Goal: Task Accomplishment & Management: Manage account settings

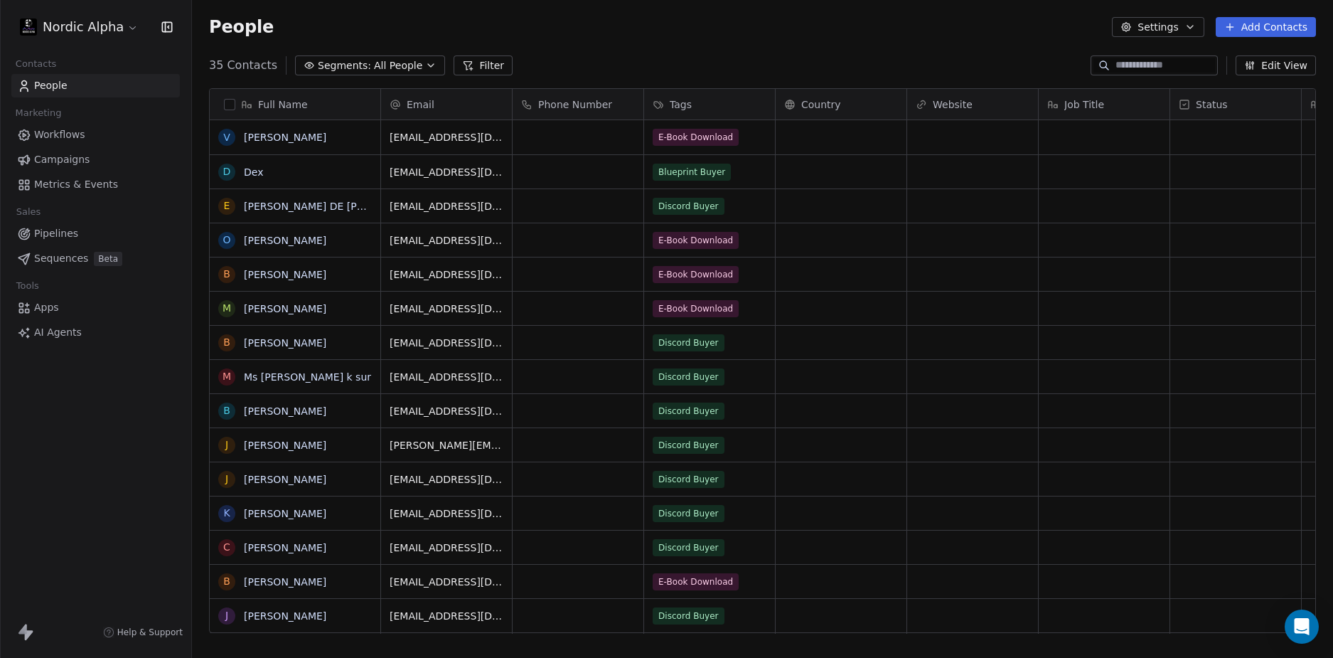
scroll to position [568, 1130]
click at [743, 54] on div "35 Contacts Segments: All People Filter Edit View" at bounding box center [762, 65] width 1141 height 23
click at [739, 51] on div "People Settings Add Contacts" at bounding box center [762, 27] width 1141 height 54
click at [662, 46] on div "People Settings Add Contacts" at bounding box center [762, 27] width 1141 height 54
click at [598, 68] on div "35 Contacts Segments: All People Filter Edit View" at bounding box center [762, 65] width 1141 height 23
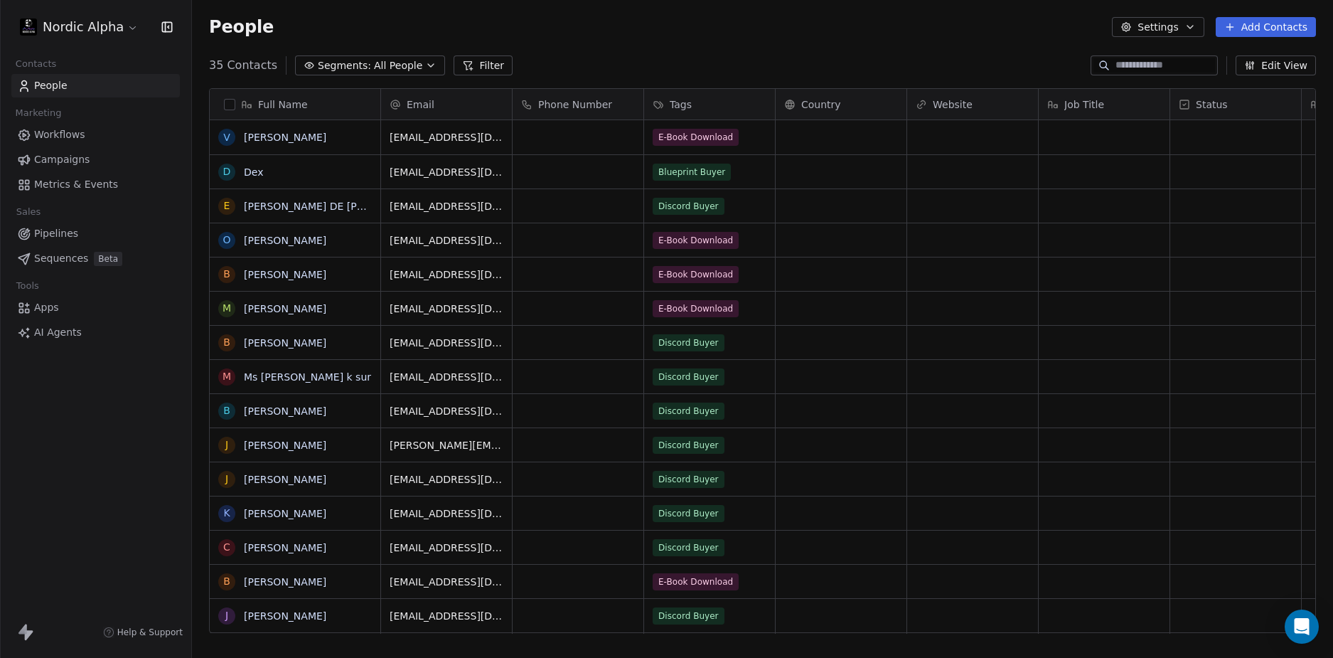
click at [598, 68] on div "35 Contacts Segments: All People Filter Edit View" at bounding box center [762, 65] width 1141 height 23
click at [93, 431] on div "Nordic Alpha Contacts People Marketing Workflows Campaigns Metrics & Events Sal…" at bounding box center [95, 329] width 191 height 658
click at [106, 423] on div "Nordic Alpha Contacts People Marketing Workflows Campaigns Metrics & Events Sal…" at bounding box center [95, 329] width 191 height 658
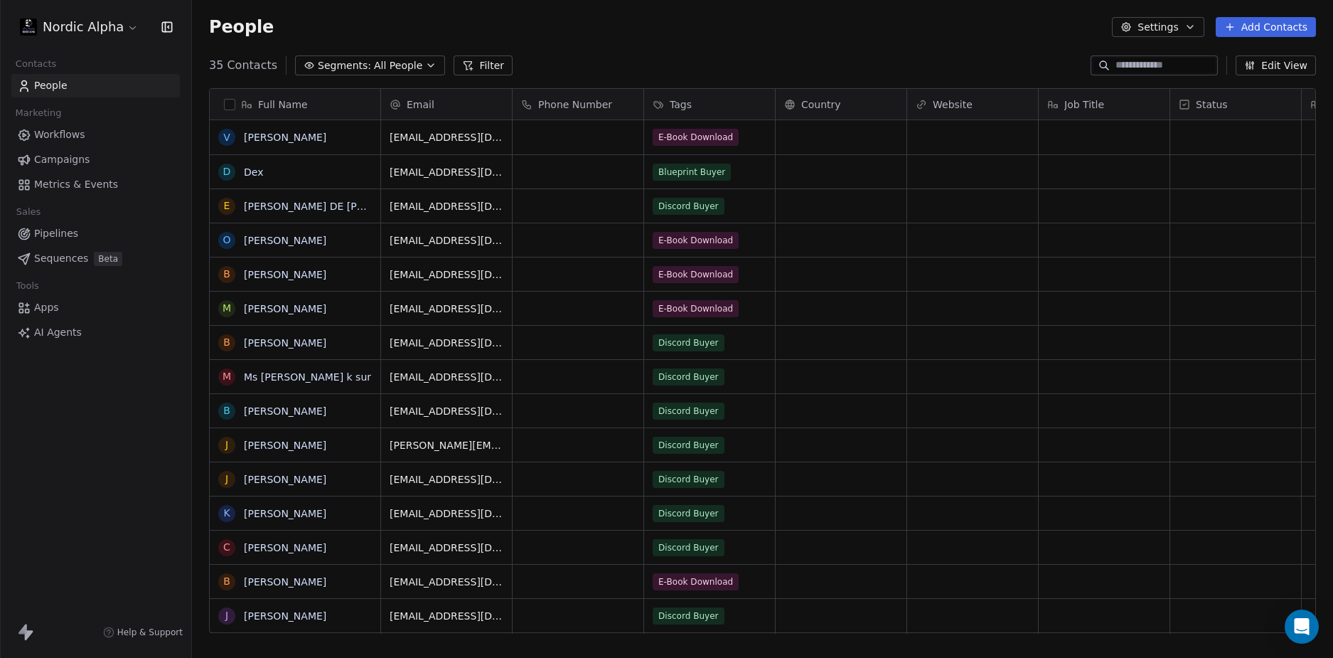
click at [106, 423] on div "Nordic Alpha Contacts People Marketing Workflows Campaigns Metrics & Events Sal…" at bounding box center [95, 329] width 191 height 658
click at [101, 423] on div "Nordic Alpha Contacts People Marketing Workflows Campaigns Metrics & Events Sal…" at bounding box center [95, 329] width 191 height 658
click at [87, 413] on div "Nordic Alpha Contacts People Marketing Workflows Campaigns Metrics & Events Sal…" at bounding box center [95, 329] width 191 height 658
click at [579, 25] on div "People Settings Add Contacts" at bounding box center [762, 27] width 1107 height 20
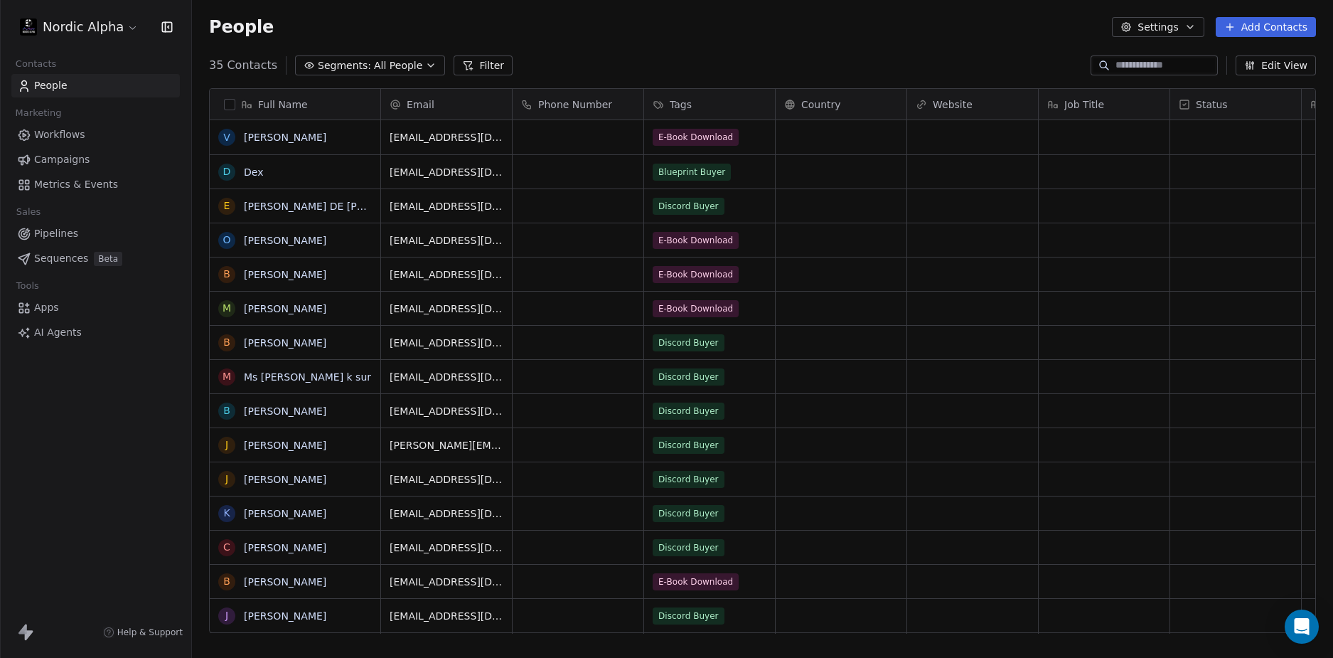
click at [89, 469] on div "Nordic Alpha Contacts People Marketing Workflows Campaigns Metrics & Events Sal…" at bounding box center [95, 329] width 191 height 658
click at [92, 467] on div "Nordic Alpha Contacts People Marketing Workflows Campaigns Metrics & Events Sal…" at bounding box center [95, 329] width 191 height 658
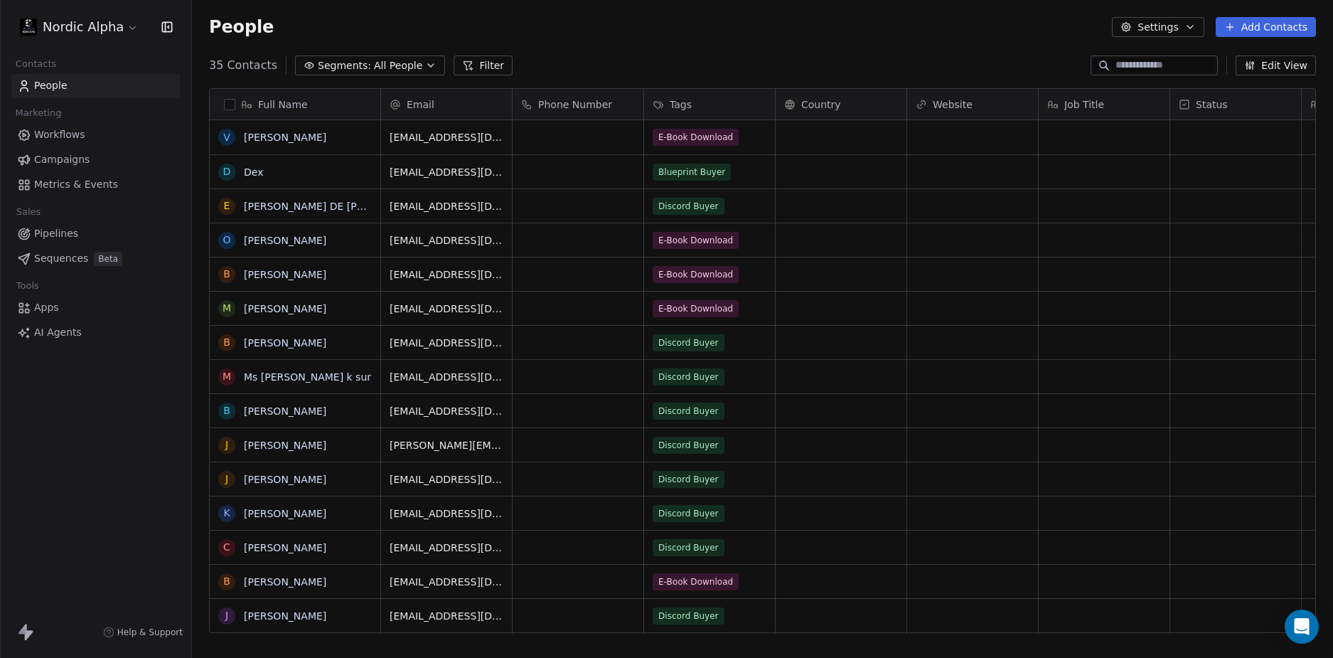
click at [92, 467] on div "Nordic Alpha Contacts People Marketing Workflows Campaigns Metrics & Events Sal…" at bounding box center [95, 329] width 191 height 658
click at [95, 464] on div "Nordic Alpha Contacts People Marketing Workflows Campaigns Metrics & Events Sal…" at bounding box center [95, 329] width 191 height 658
click at [690, 42] on div "People Settings Add Contacts" at bounding box center [762, 27] width 1141 height 54
click at [678, 37] on div "People Settings Add Contacts" at bounding box center [762, 27] width 1141 height 54
click at [113, 451] on div "Nordic Alpha Contacts People Marketing Workflows Campaigns Metrics & Events Sal…" at bounding box center [95, 329] width 191 height 658
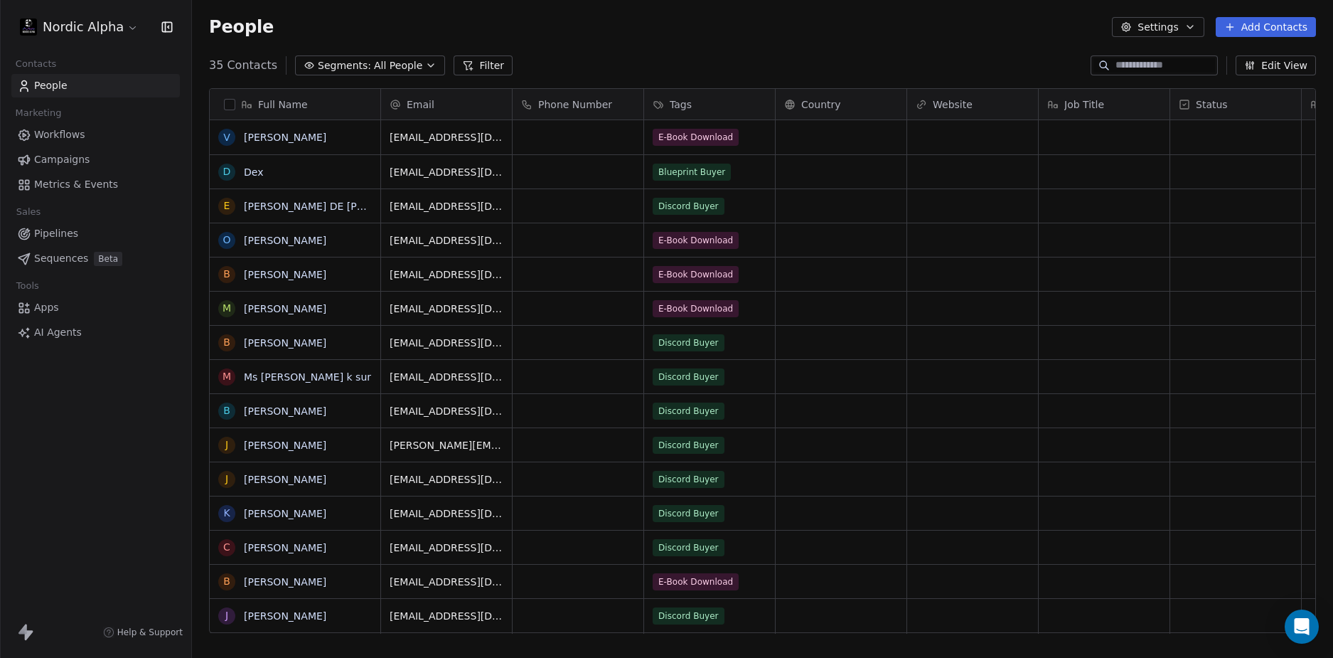
click at [90, 437] on div "Nordic Alpha Contacts People Marketing Workflows Campaigns Metrics & Events Sal…" at bounding box center [95, 329] width 191 height 658
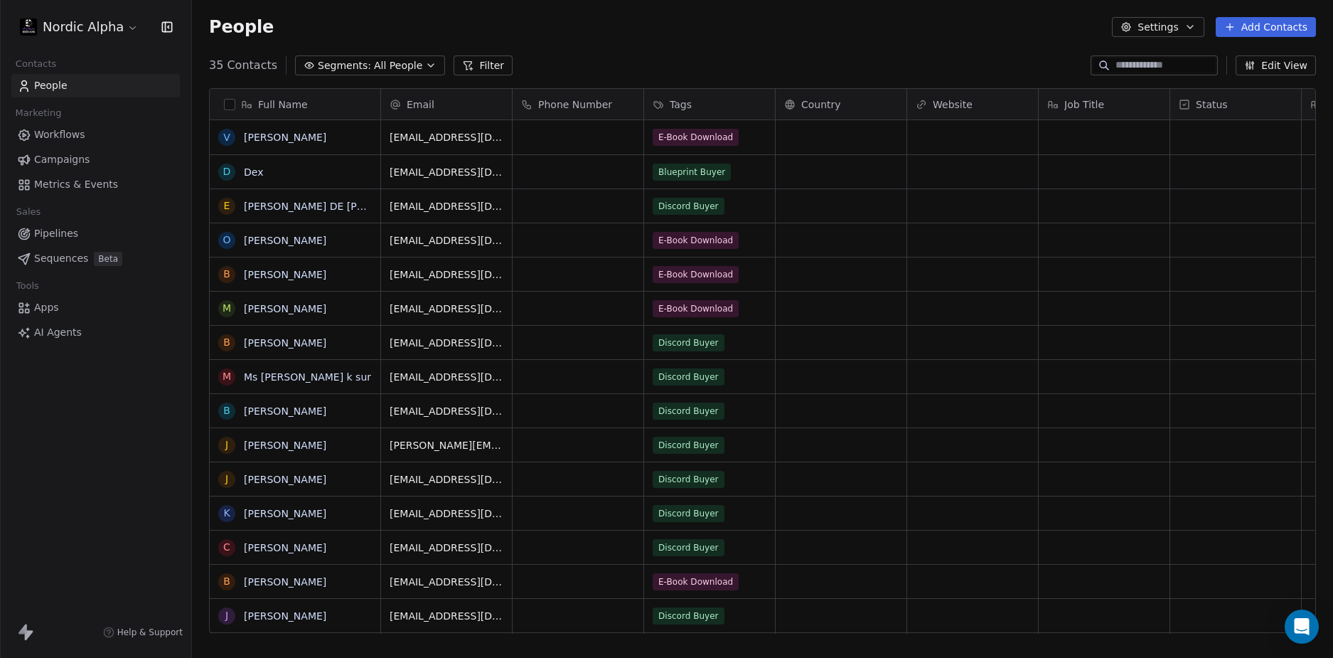
click at [85, 417] on div "Nordic Alpha Contacts People Marketing Workflows Campaigns Metrics & Events Sal…" at bounding box center [95, 329] width 191 height 658
click at [87, 445] on div "Nordic Alpha Contacts People Marketing Workflows Campaigns Metrics & Events Sal…" at bounding box center [95, 329] width 191 height 658
click at [533, 9] on div "People Settings Add Contacts" at bounding box center [762, 27] width 1141 height 54
